Goal: Use online tool/utility: Utilize a website feature to perform a specific function

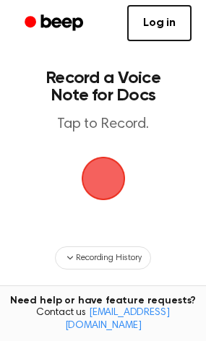
click at [100, 187] on span "button" at bounding box center [103, 178] width 40 height 40
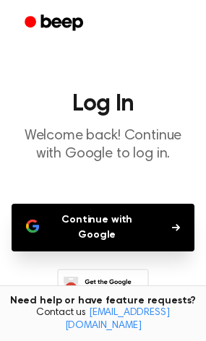
click at [156, 221] on button "Continue with Google" at bounding box center [103, 228] width 183 height 48
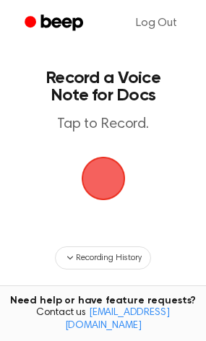
click at [105, 179] on span "button" at bounding box center [103, 178] width 40 height 40
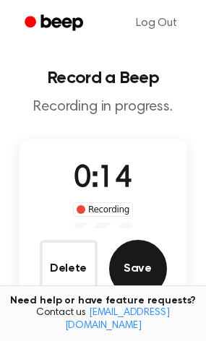
click at [132, 266] on button "Save" at bounding box center [138, 269] width 58 height 58
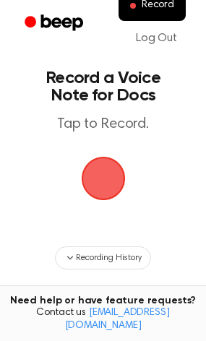
click at [107, 182] on span "button" at bounding box center [103, 179] width 44 height 44
